Goal: Check status: Check status

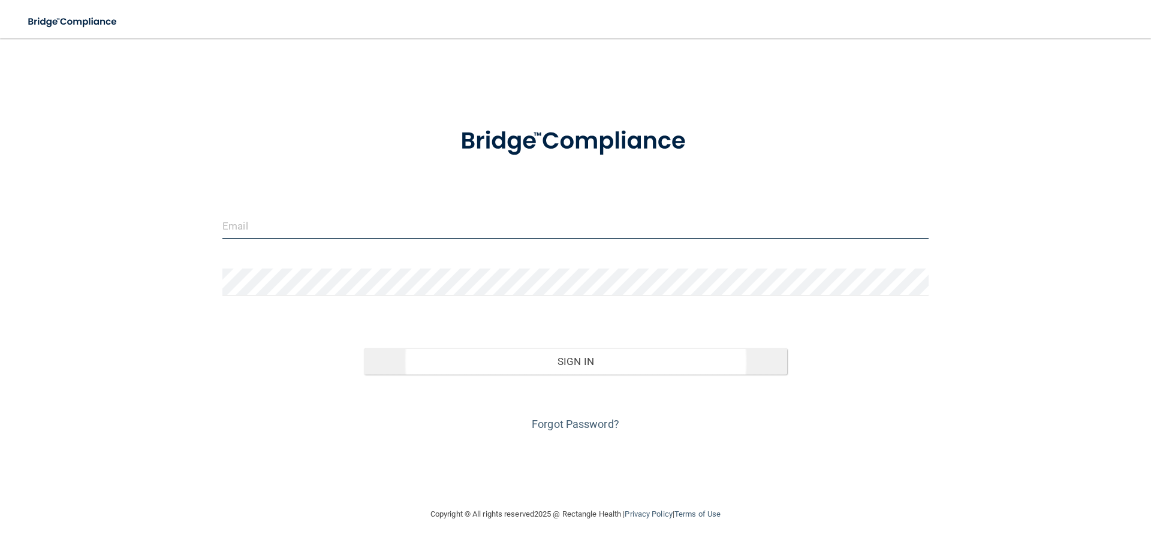
type input "[EMAIL_ADDRESS][DOMAIN_NAME]"
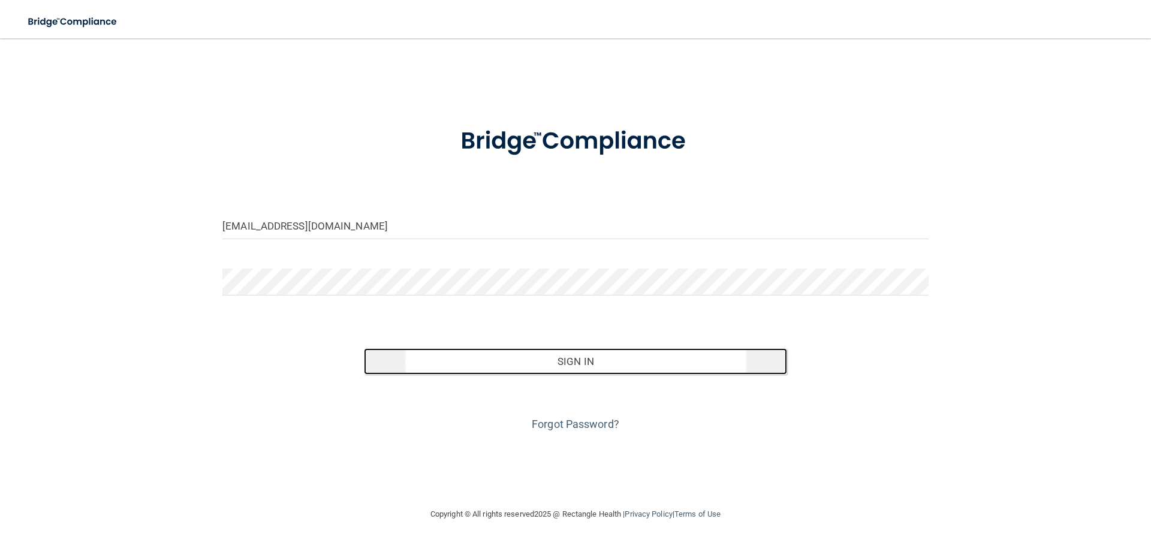
click at [571, 359] on button "Sign In" at bounding box center [576, 361] width 424 height 26
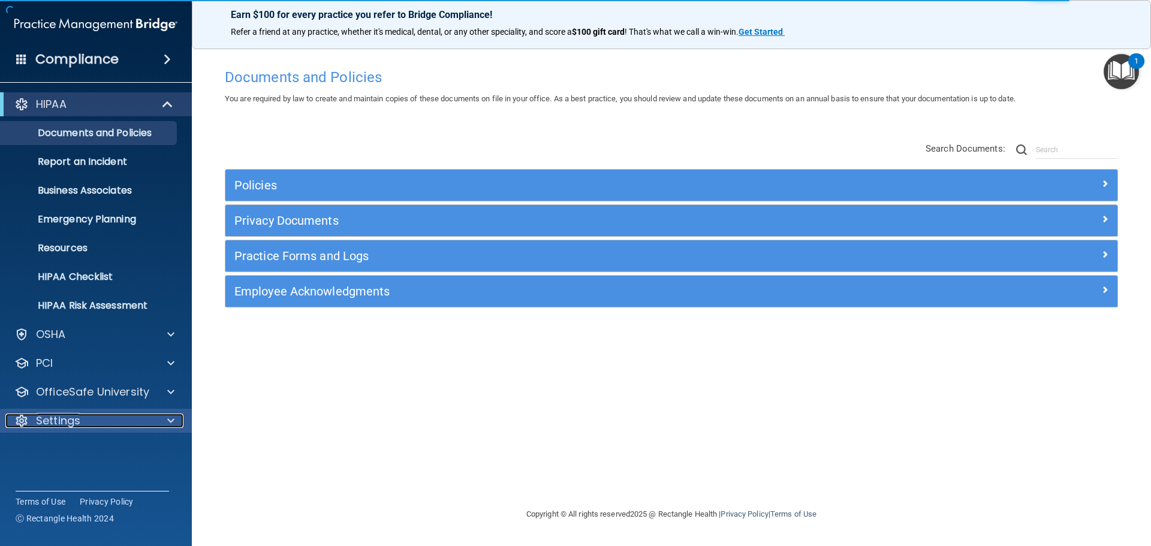
click at [65, 425] on p "Settings" at bounding box center [58, 421] width 44 height 14
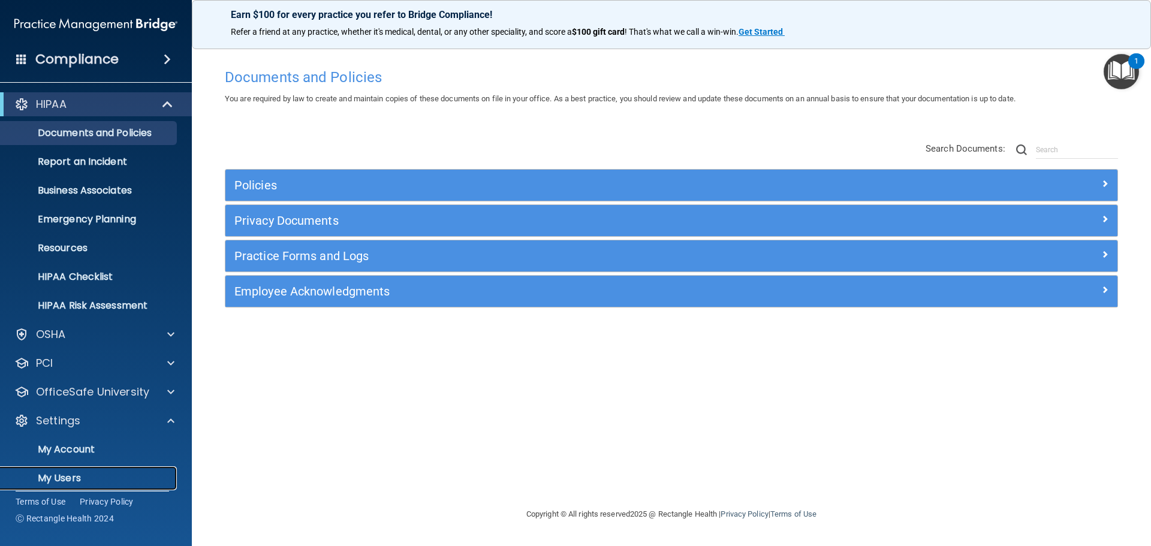
click at [66, 479] on p "My Users" at bounding box center [90, 478] width 164 height 12
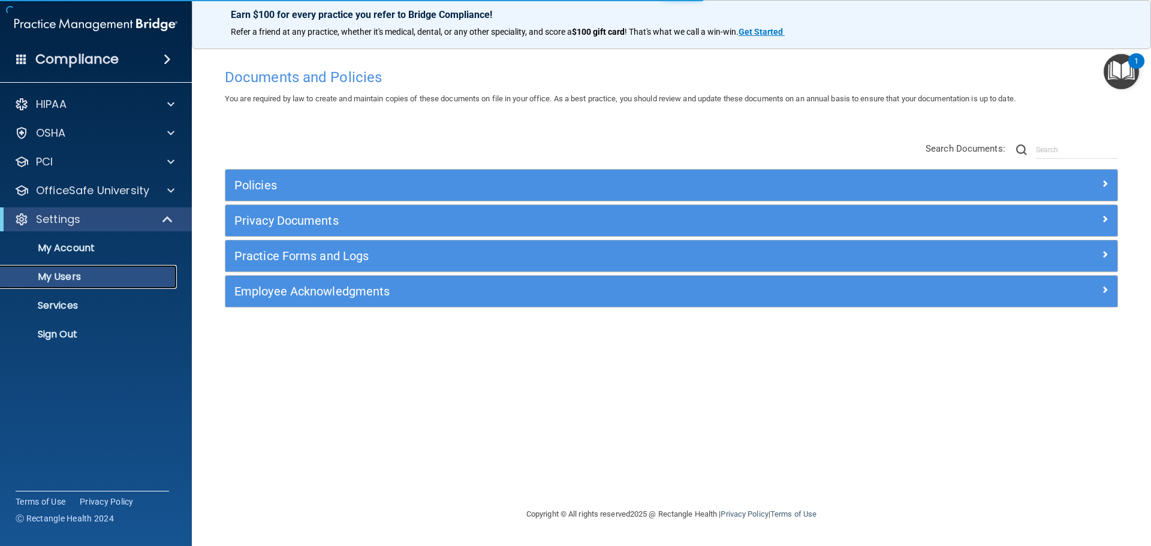
select select "20"
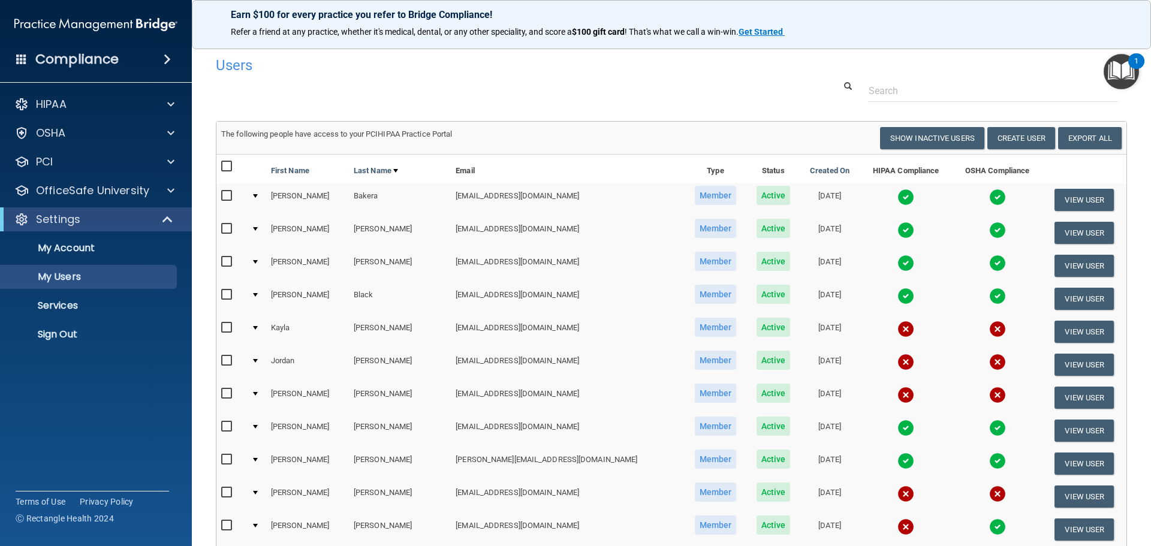
click at [898, 262] on img at bounding box center [906, 263] width 17 height 17
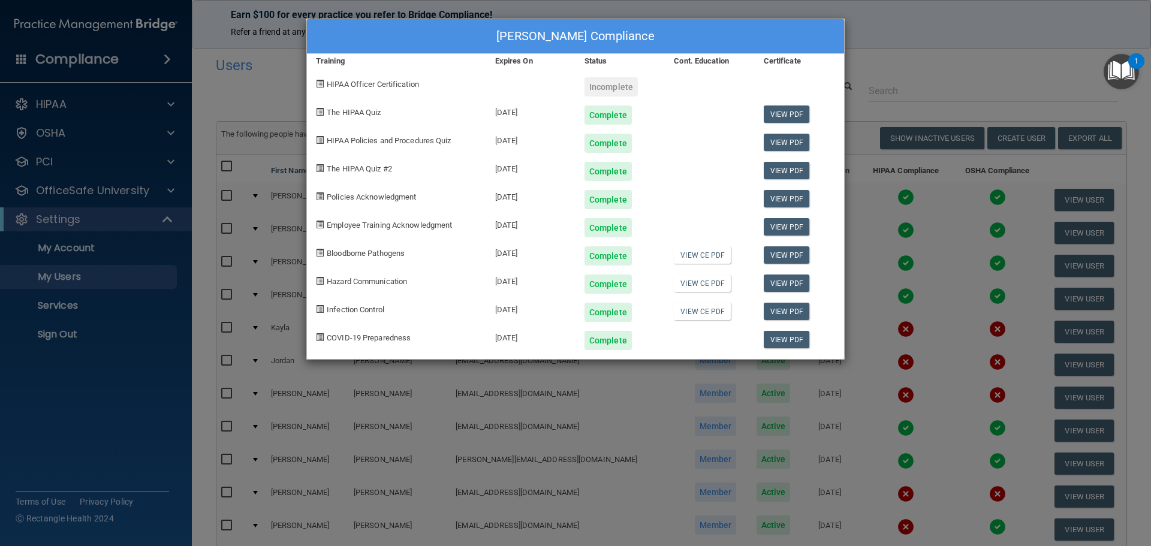
click at [925, 46] on div "[PERSON_NAME] Compliance Training Expires On Status Cont. Education Certificate…" at bounding box center [575, 273] width 1151 height 546
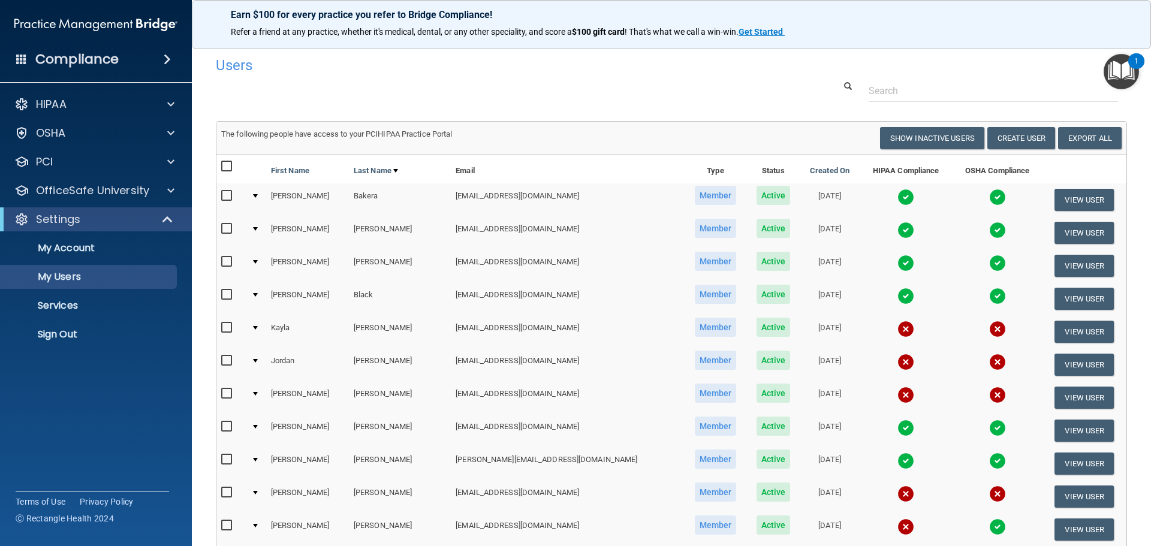
click at [989, 291] on img at bounding box center [997, 296] width 17 height 17
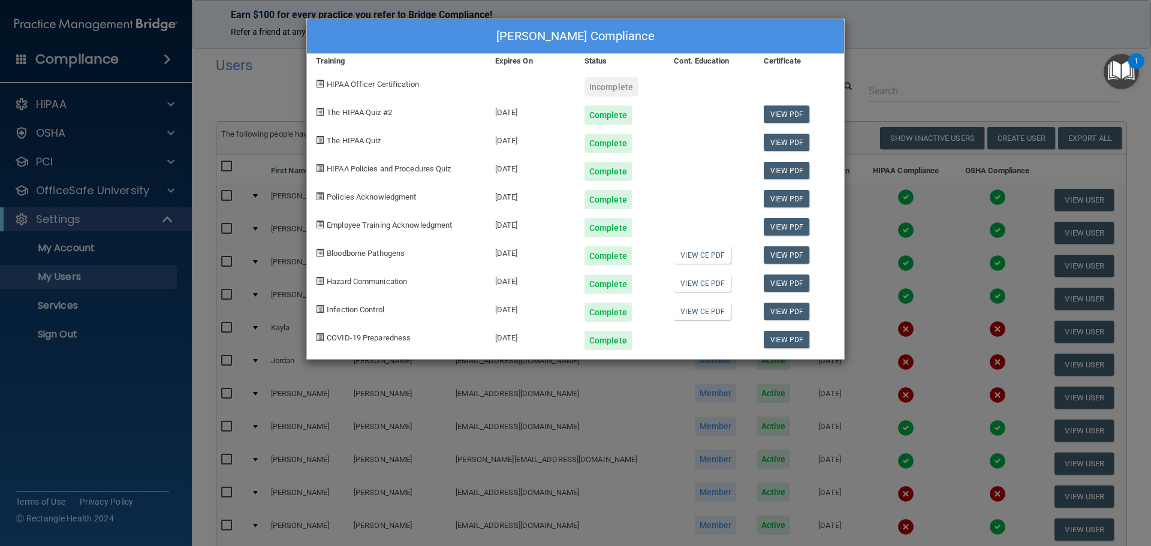
click at [911, 52] on div "[PERSON_NAME] Compliance Training Expires On Status Cont. Education Certificate…" at bounding box center [575, 273] width 1151 height 546
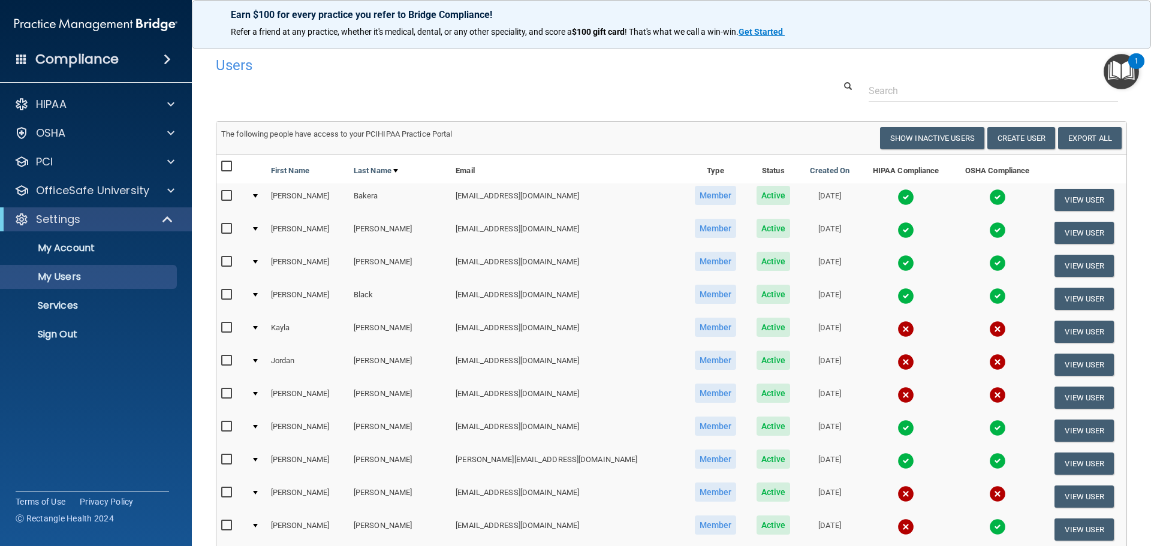
click at [898, 429] on img at bounding box center [906, 428] width 17 height 17
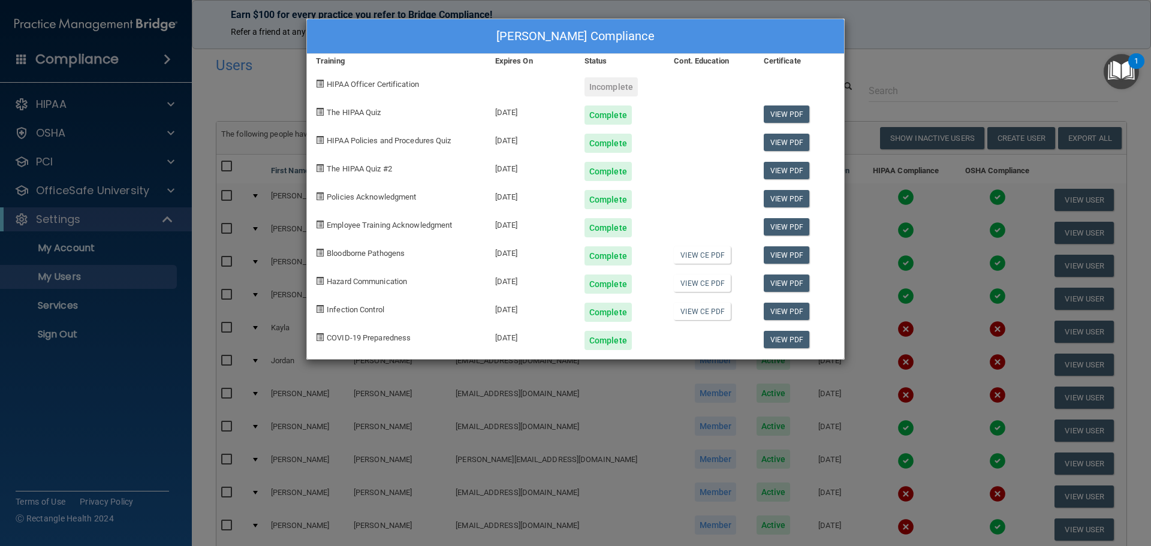
click at [908, 23] on div "[PERSON_NAME] Compliance Training Expires On Status Cont. Education Certificate…" at bounding box center [575, 273] width 1151 height 546
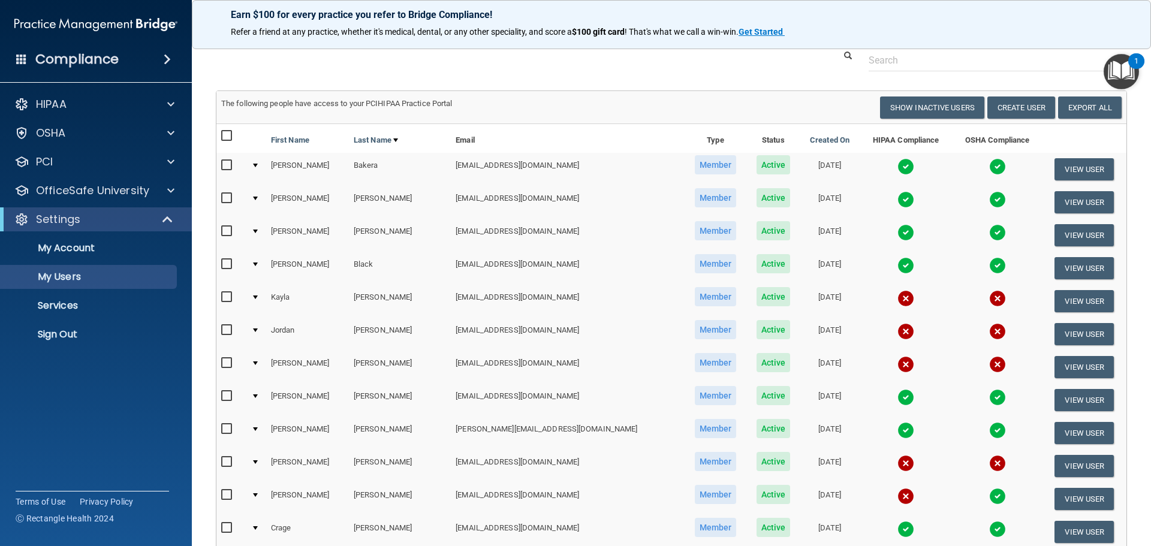
scroll to position [60, 0]
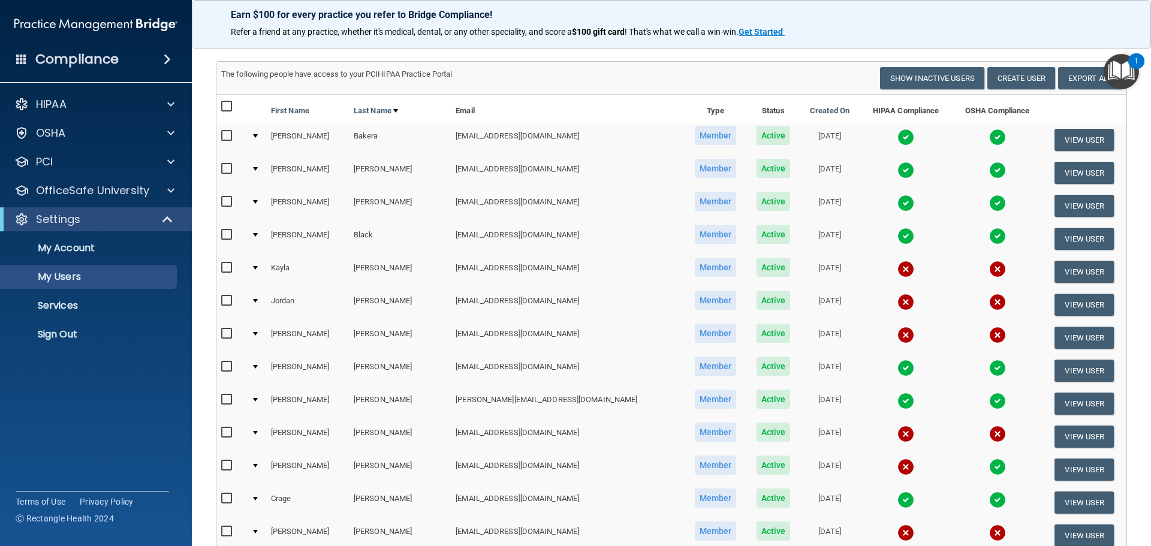
click at [989, 468] on img at bounding box center [997, 467] width 17 height 17
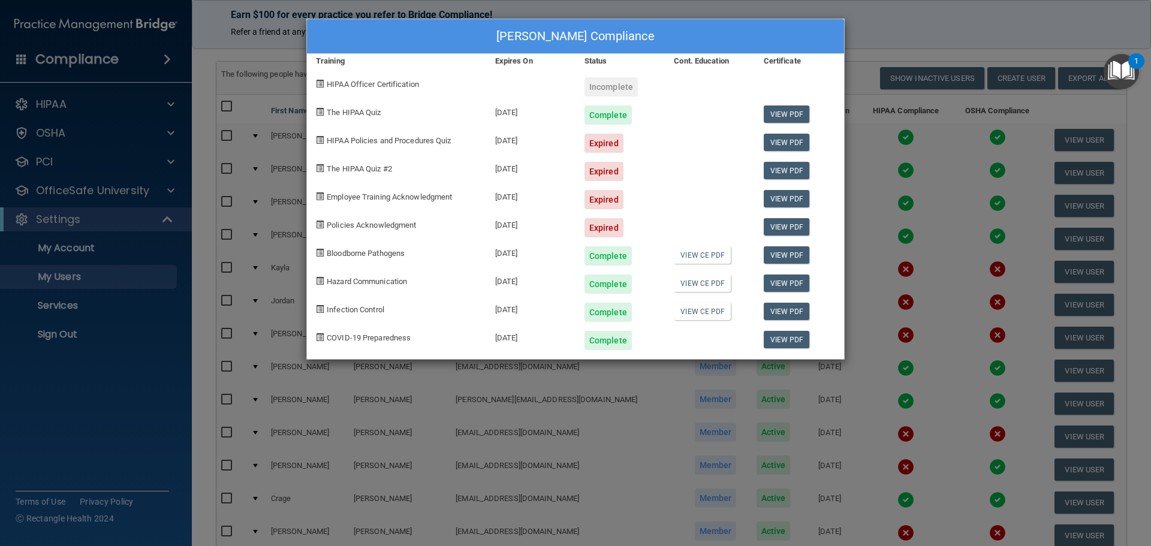
click at [935, 26] on div "[PERSON_NAME] Compliance Training Expires On Status Cont. Education Certificate…" at bounding box center [575, 273] width 1151 height 546
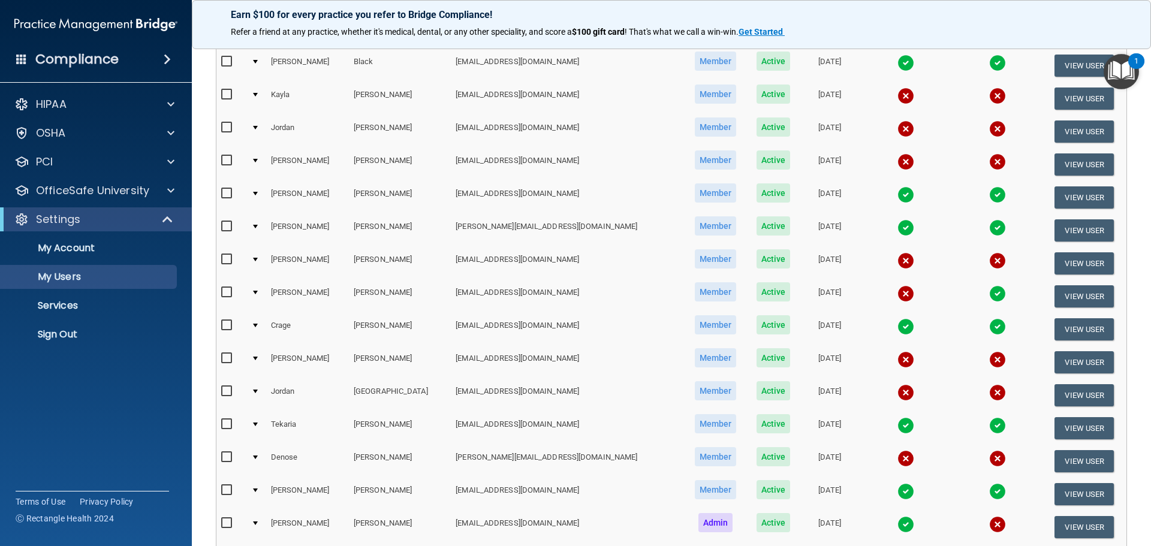
scroll to position [240, 0]
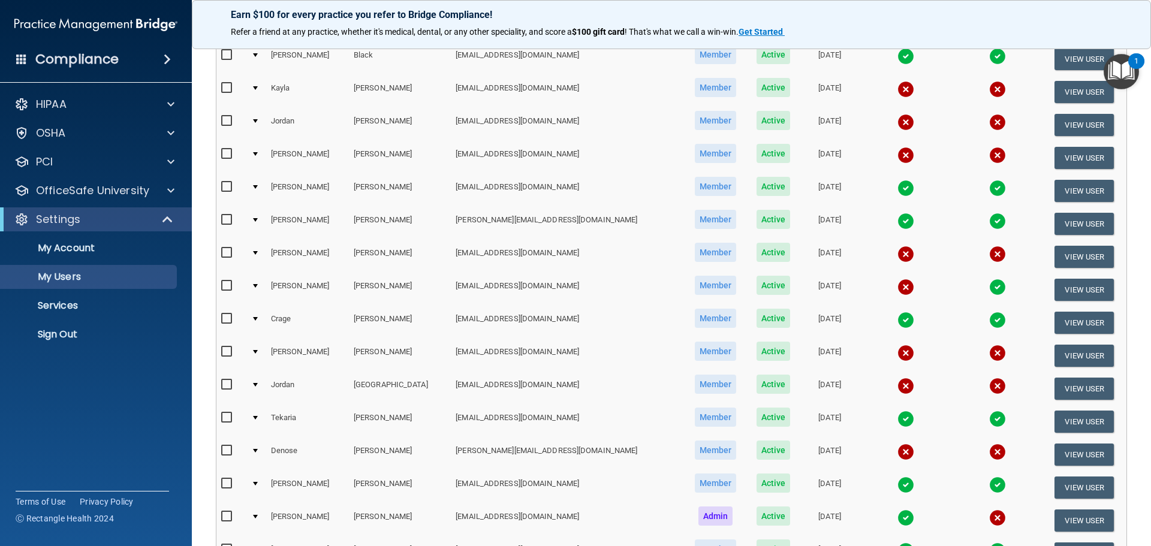
click at [535, 452] on td "[PERSON_NAME][EMAIL_ADDRESS][DOMAIN_NAME]" at bounding box center [567, 454] width 233 height 33
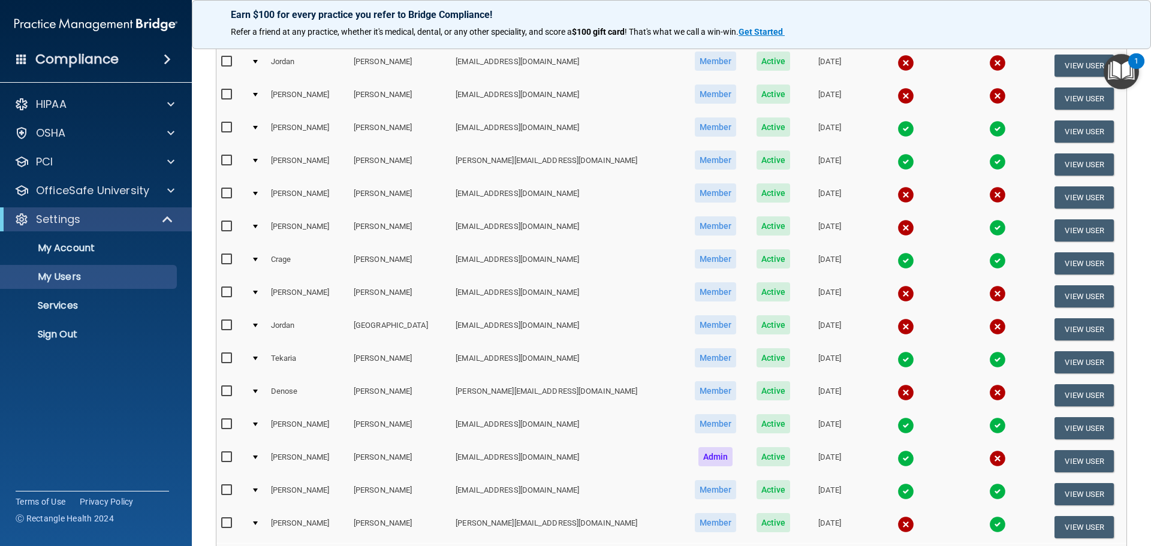
scroll to position [300, 0]
click at [898, 492] on img at bounding box center [906, 491] width 17 height 17
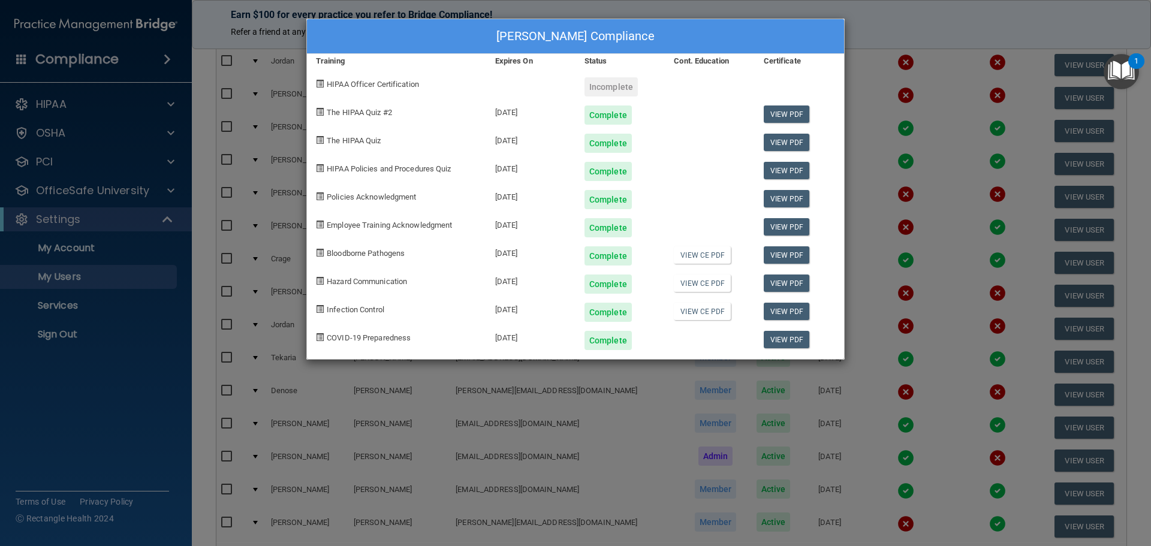
click at [894, 24] on div "[PERSON_NAME] Compliance Training Expires On Status Cont. Education Certificate…" at bounding box center [575, 273] width 1151 height 546
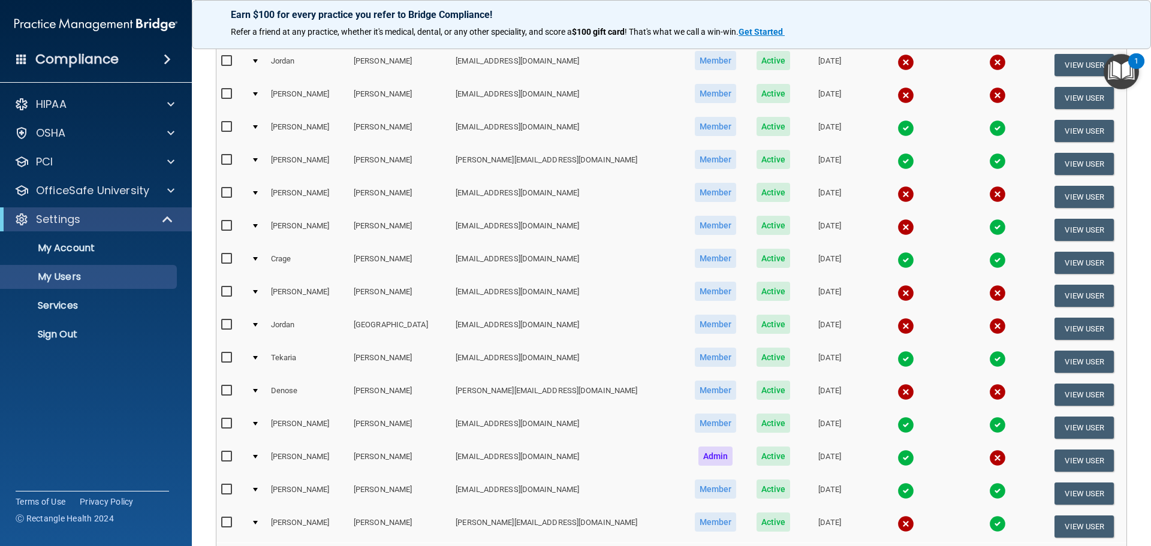
click at [898, 527] on img at bounding box center [906, 524] width 17 height 17
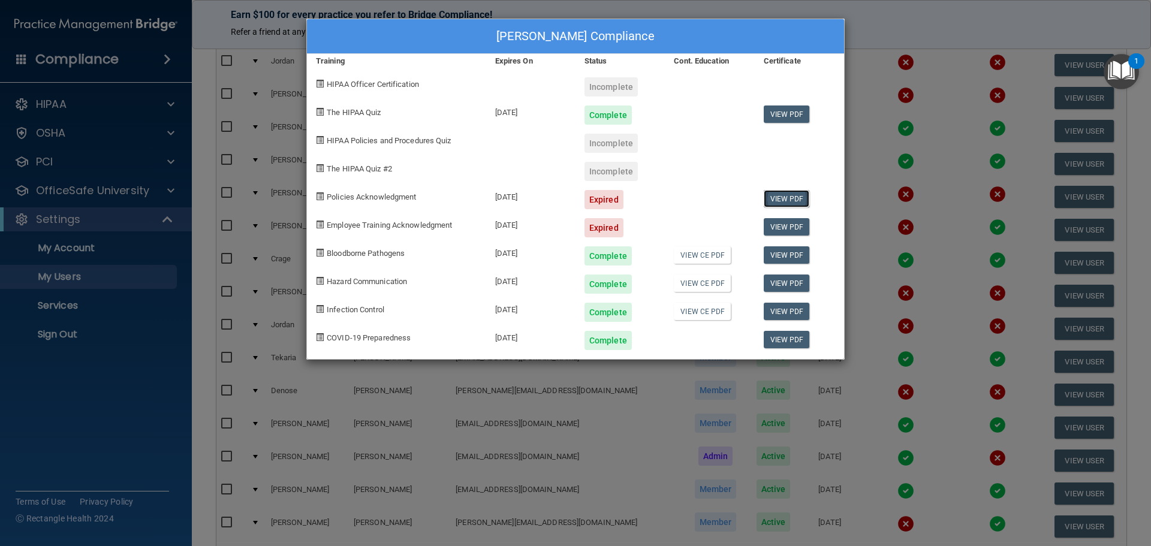
click at [776, 195] on link "View PDF" at bounding box center [787, 198] width 46 height 17
click at [902, 13] on div "[PERSON_NAME] Compliance Training Expires On Status Cont. Education Certificate…" at bounding box center [575, 273] width 1151 height 546
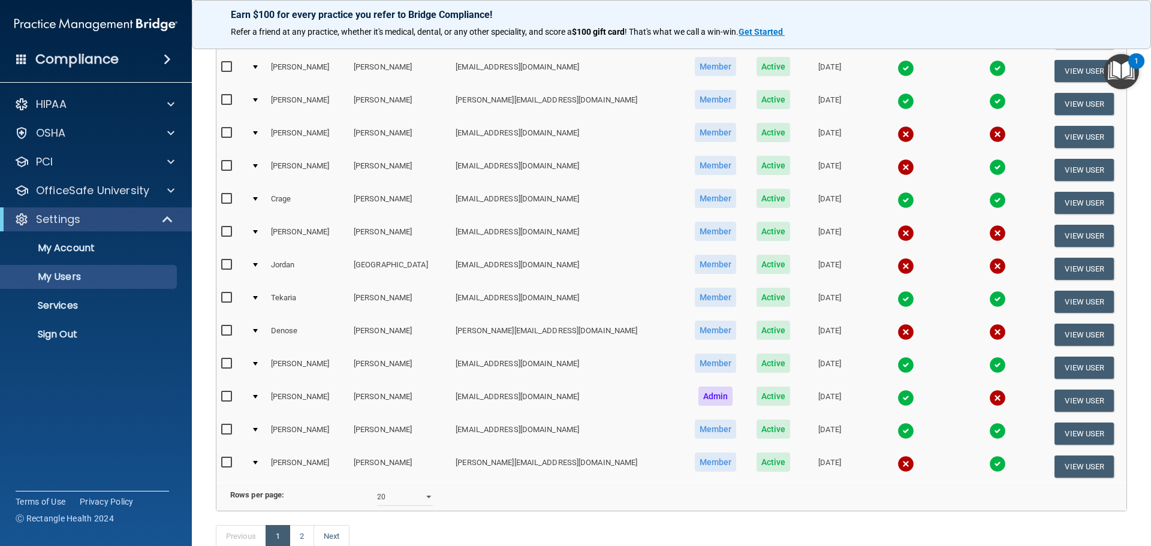
scroll to position [420, 0]
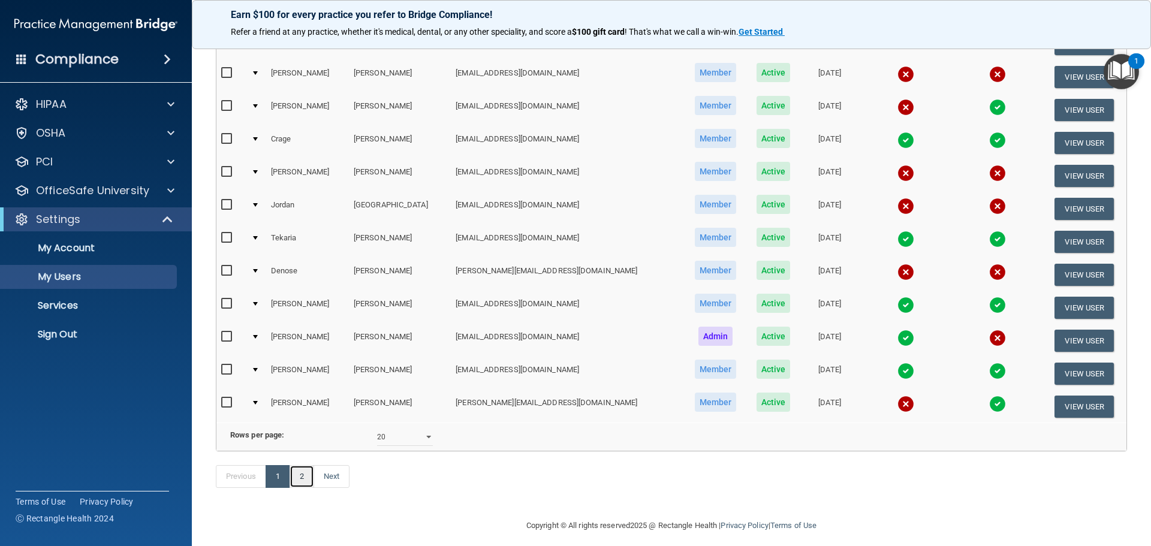
click at [306, 488] on link "2" at bounding box center [302, 476] width 25 height 23
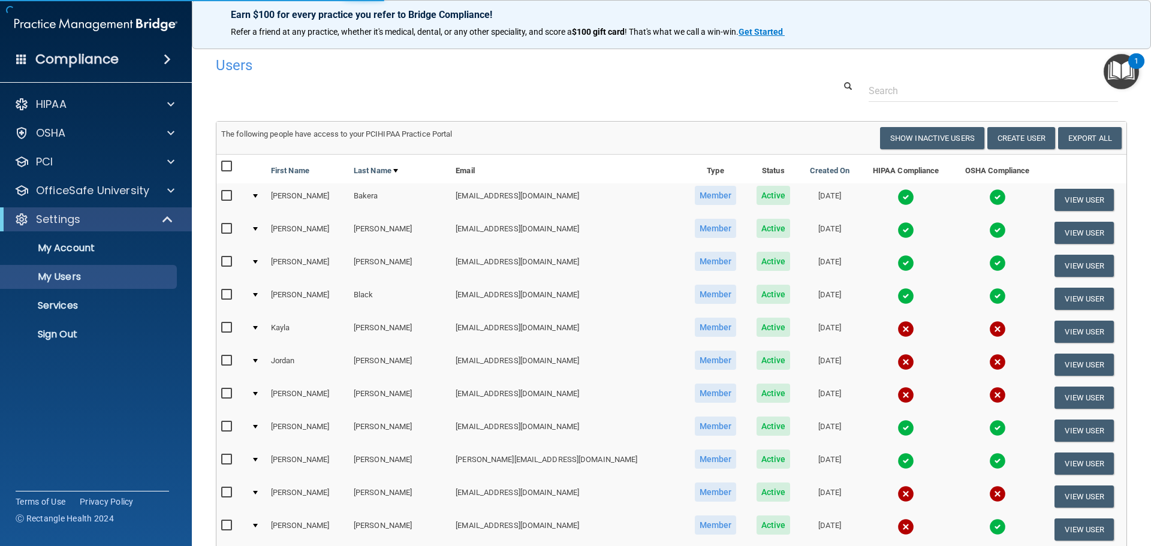
select select "20"
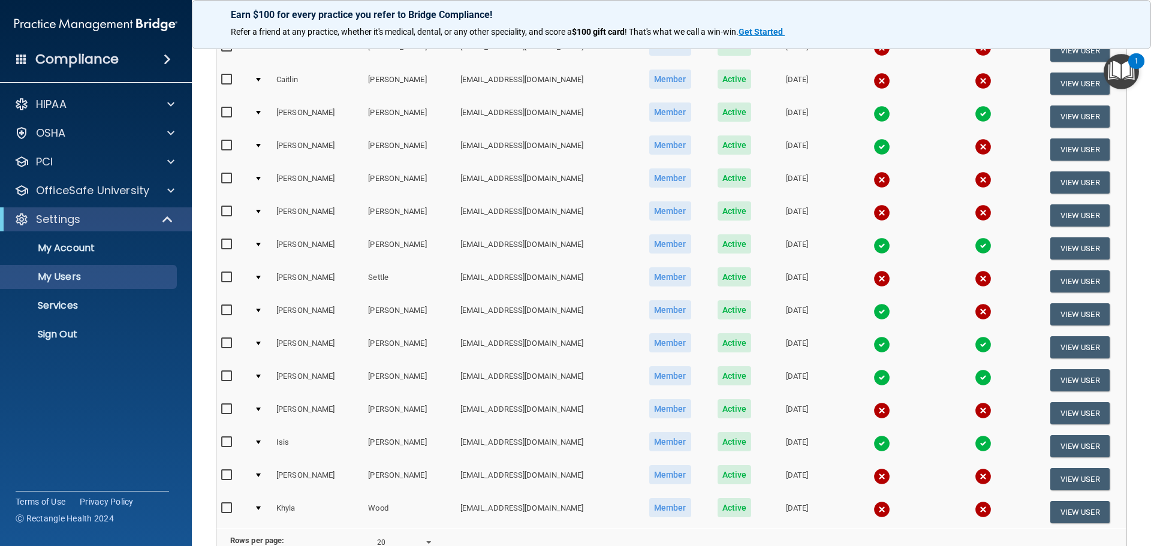
scroll to position [120, 0]
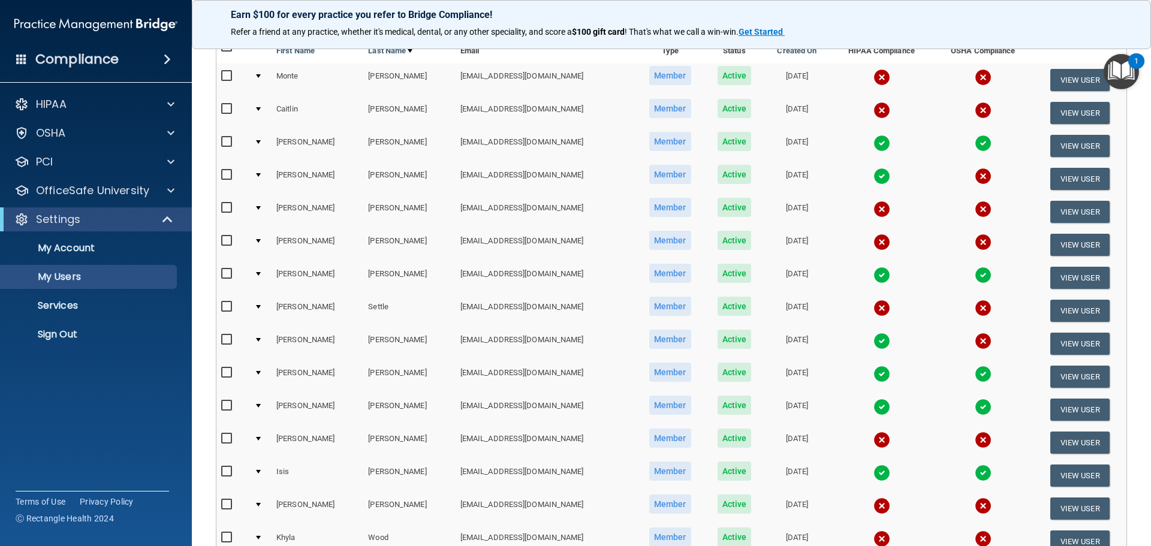
click at [874, 176] on img at bounding box center [882, 176] width 17 height 17
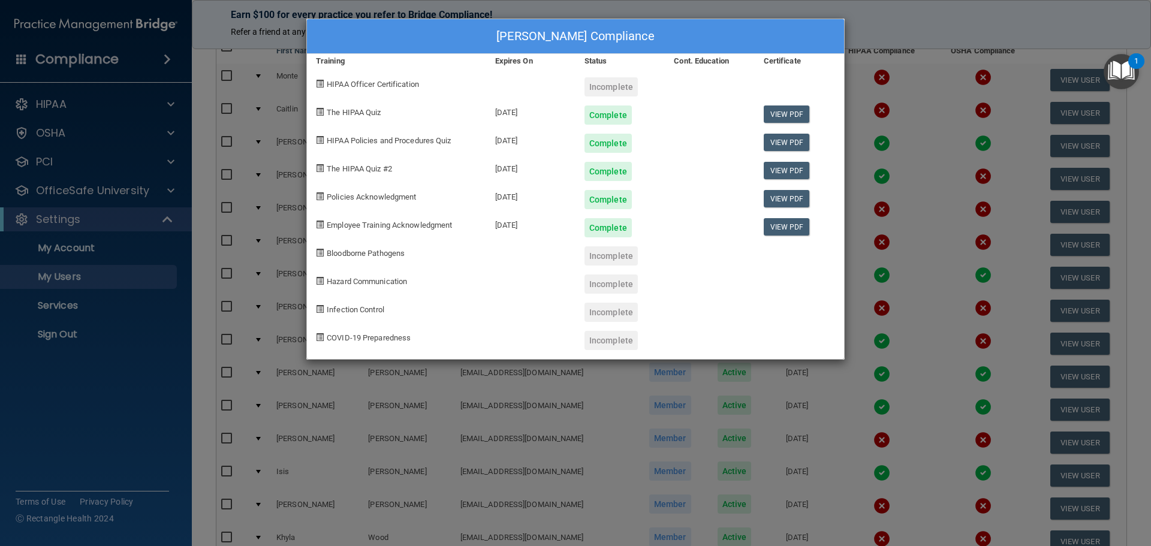
click at [885, 18] on div "[PERSON_NAME] Compliance Training Expires On Status Cont. Education Certificate…" at bounding box center [575, 273] width 1151 height 546
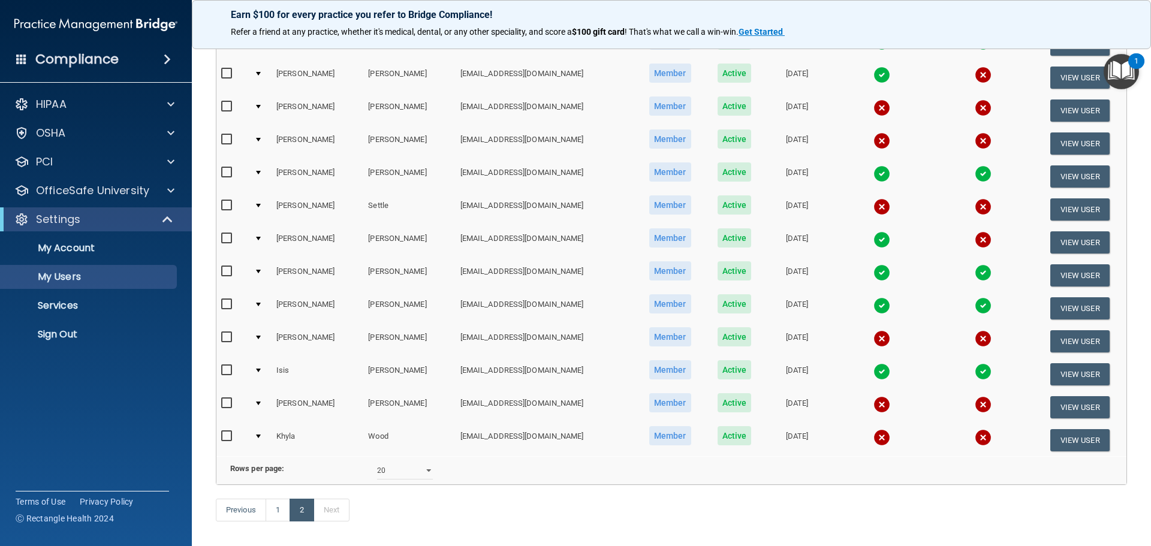
scroll to position [161, 0]
